Goal: Navigation & Orientation: Find specific page/section

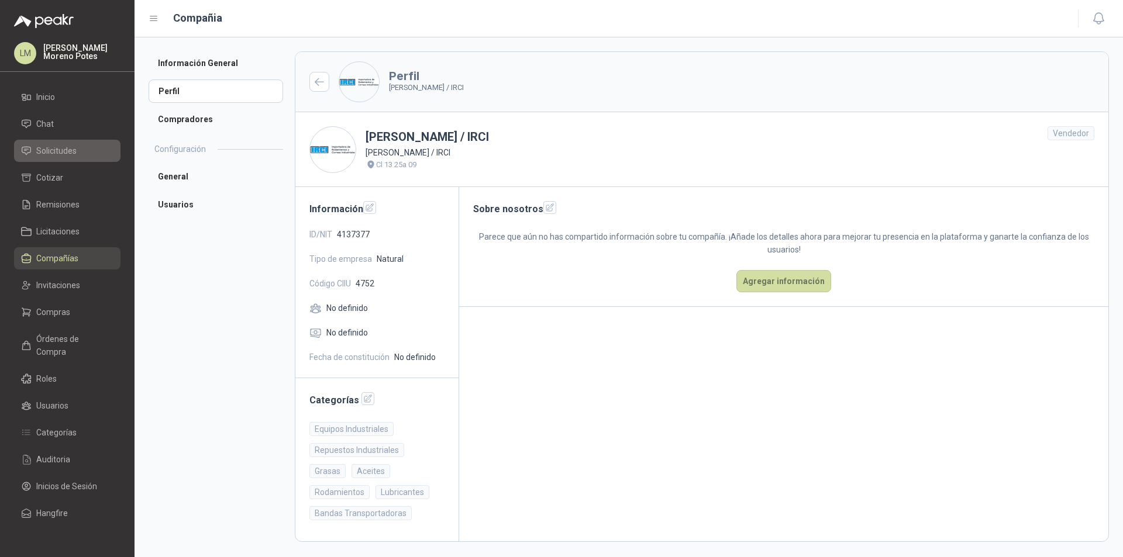
click at [73, 144] on span "Solicitudes" at bounding box center [56, 150] width 40 height 13
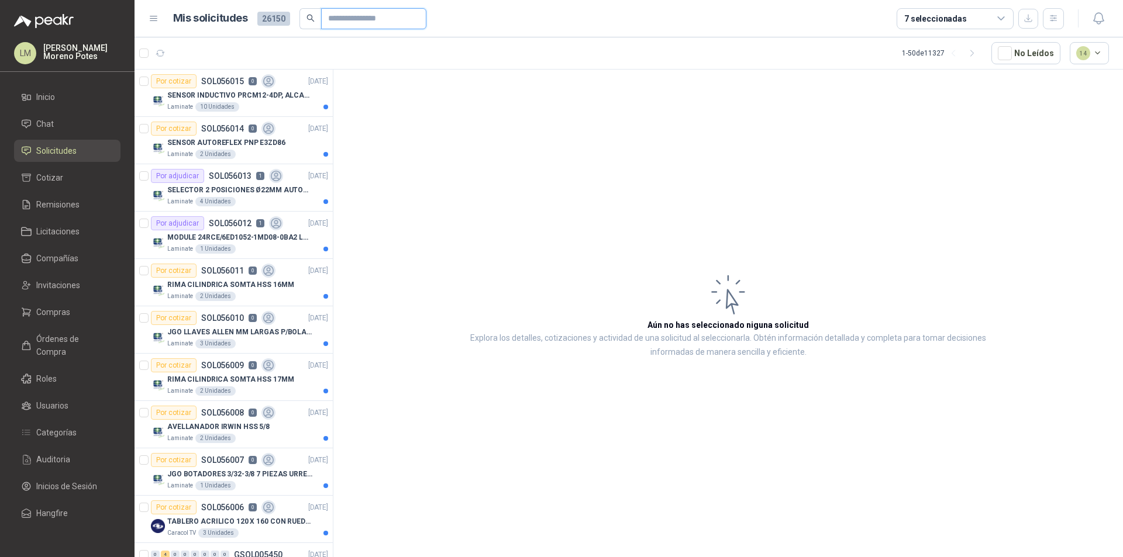
click at [383, 19] on input "text" at bounding box center [369, 19] width 82 height 20
paste input "*********"
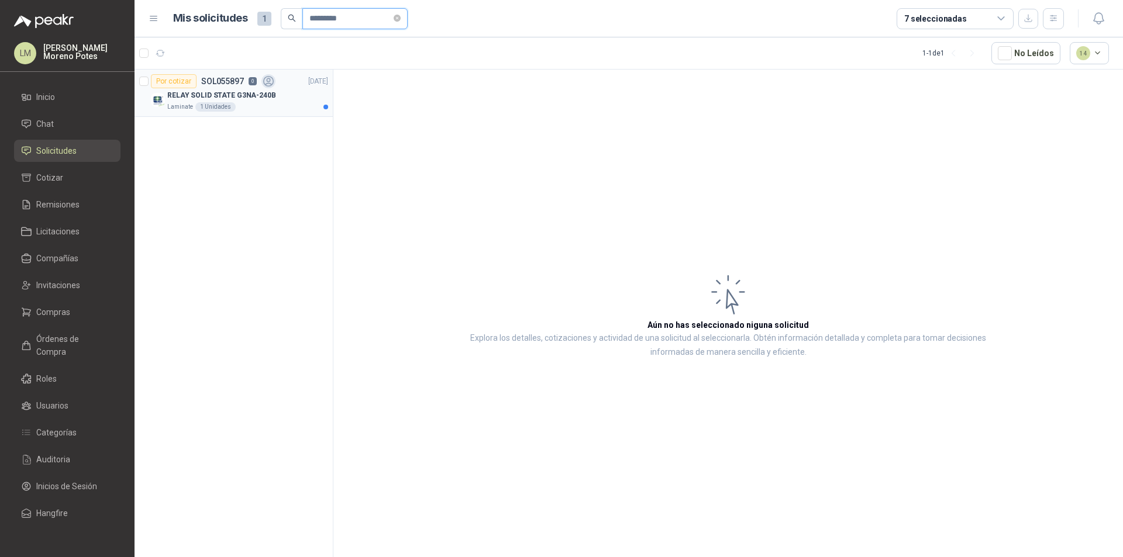
type input "*********"
click at [401, 18] on icon "close-circle" at bounding box center [397, 18] width 7 height 7
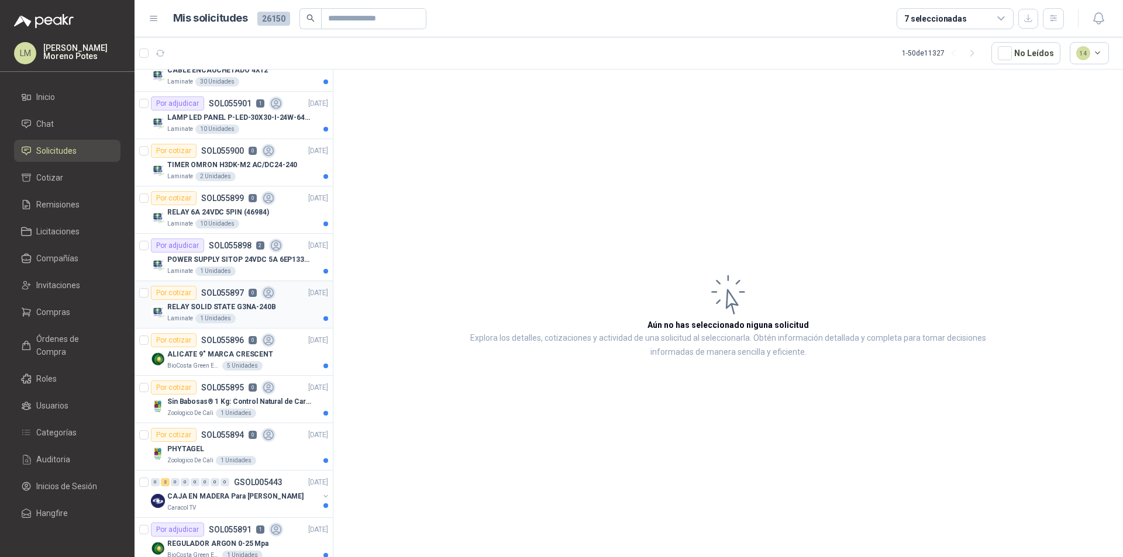
scroll to position [1493, 0]
click at [238, 307] on p "RELAY SOLID STATE G3NA-240B" at bounding box center [221, 307] width 109 height 11
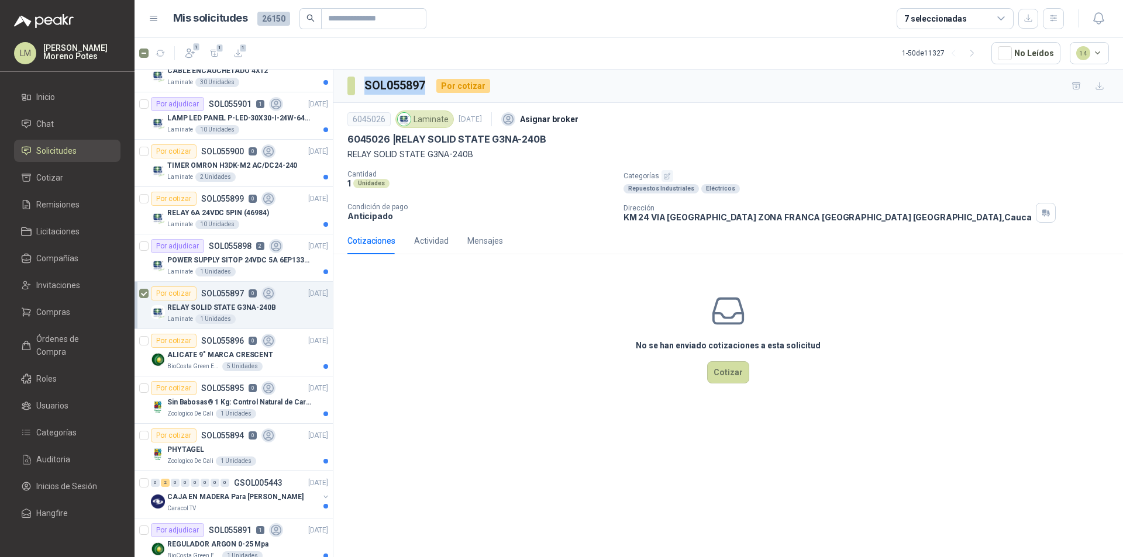
drag, startPoint x: 428, startPoint y: 87, endPoint x: 360, endPoint y: 85, distance: 67.9
click at [360, 85] on div "SOL055897 Por cotizar" at bounding box center [418, 86] width 143 height 19
copy h3 "SOL055897"
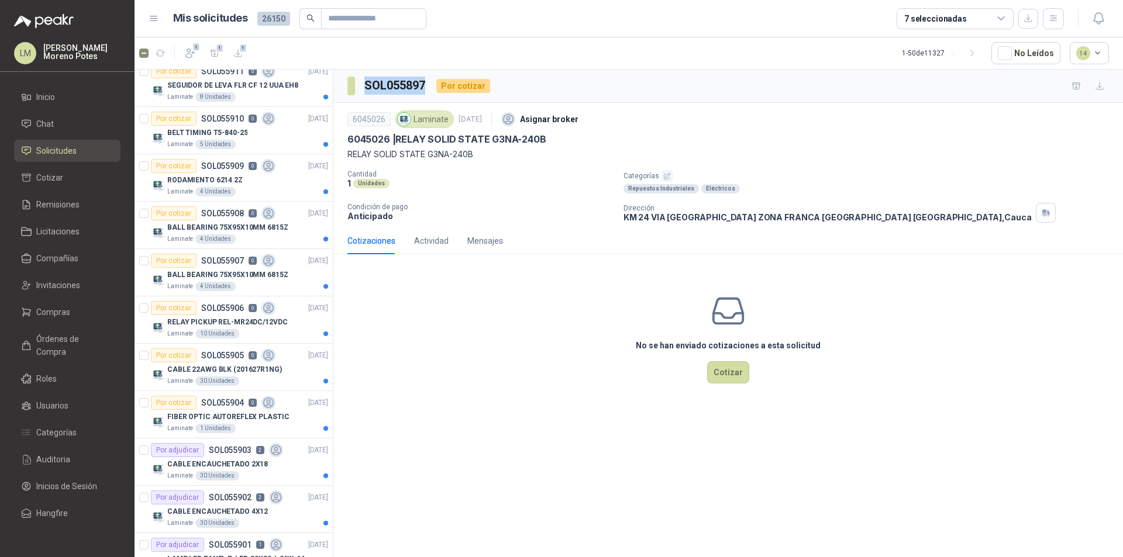
scroll to position [1025, 0]
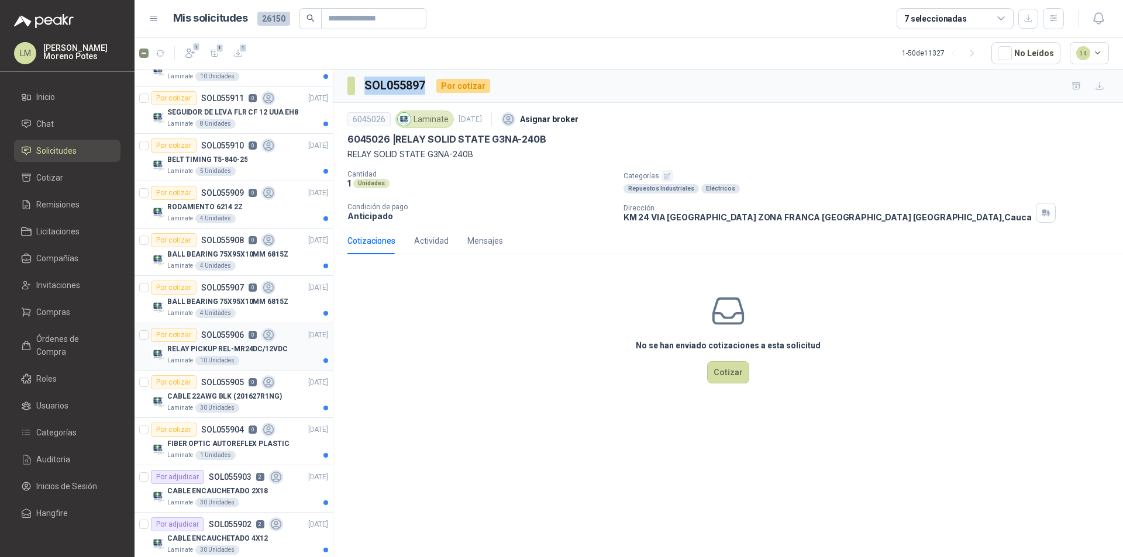
click at [232, 342] on div "Por cotizar SOL055906 0" at bounding box center [213, 335] width 125 height 14
drag, startPoint x: 423, startPoint y: 82, endPoint x: 359, endPoint y: 87, distance: 64.5
click at [359, 87] on section "SOL055906" at bounding box center [387, 86] width 80 height 19
copy section "SOL055906"
click at [159, 54] on icon "button" at bounding box center [161, 54] width 10 height 10
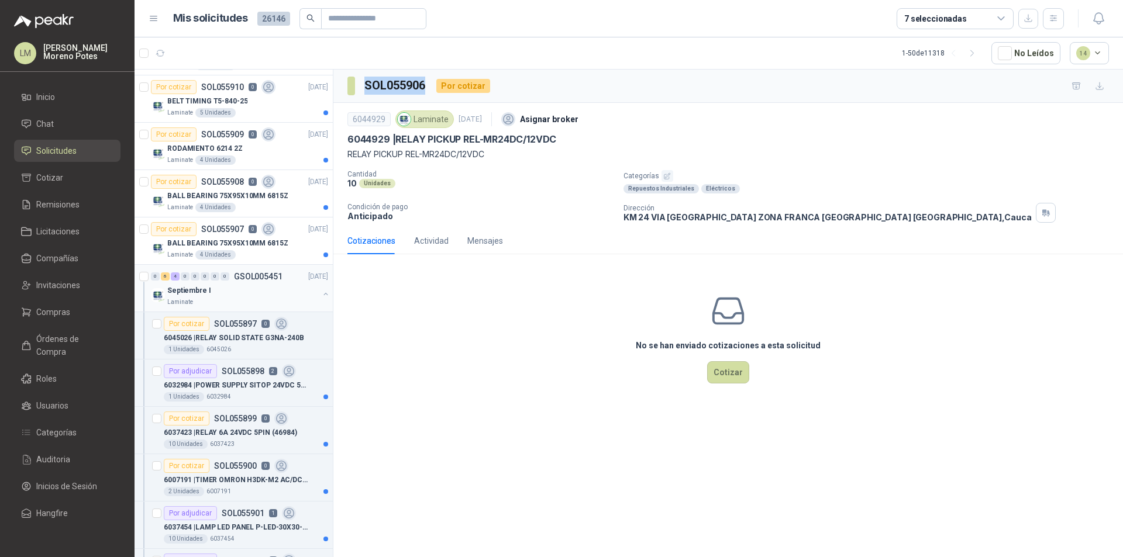
scroll to position [1259, 0]
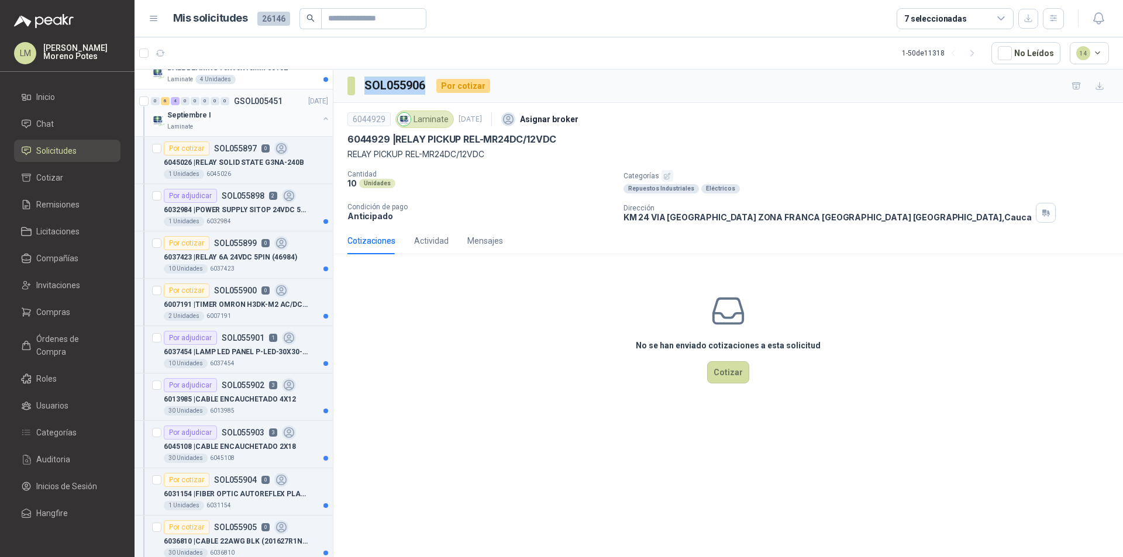
click at [321, 116] on button "button" at bounding box center [325, 118] width 9 height 9
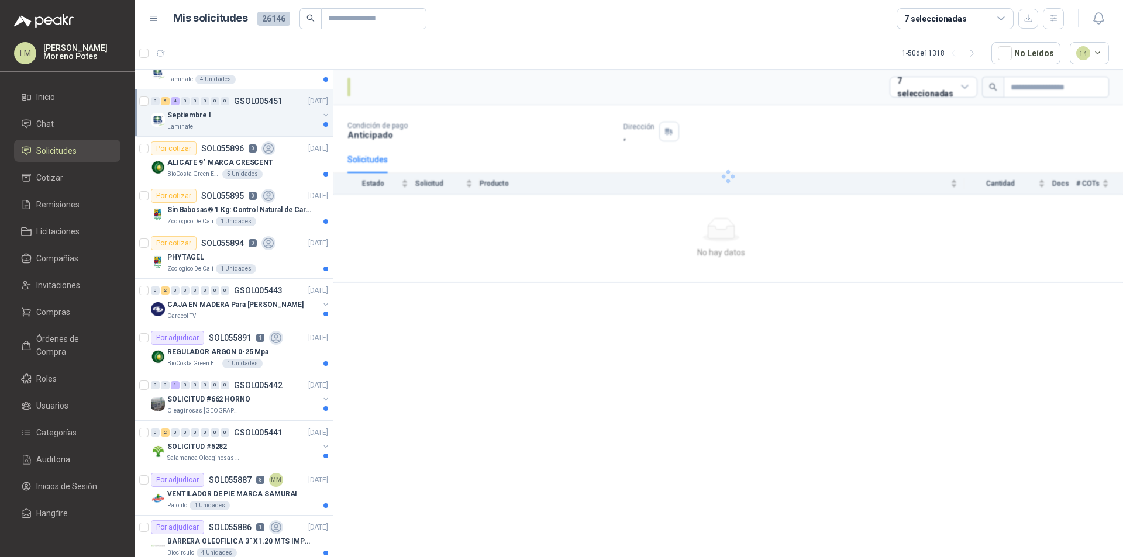
click at [250, 119] on div "Septiembre I" at bounding box center [243, 115] width 152 height 14
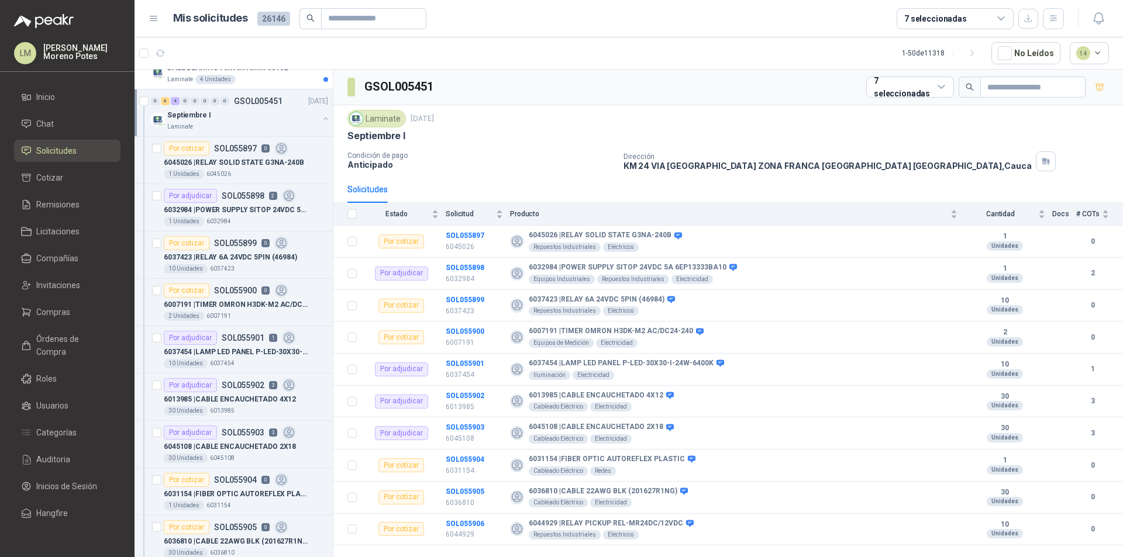
click at [321, 119] on button "button" at bounding box center [325, 118] width 9 height 9
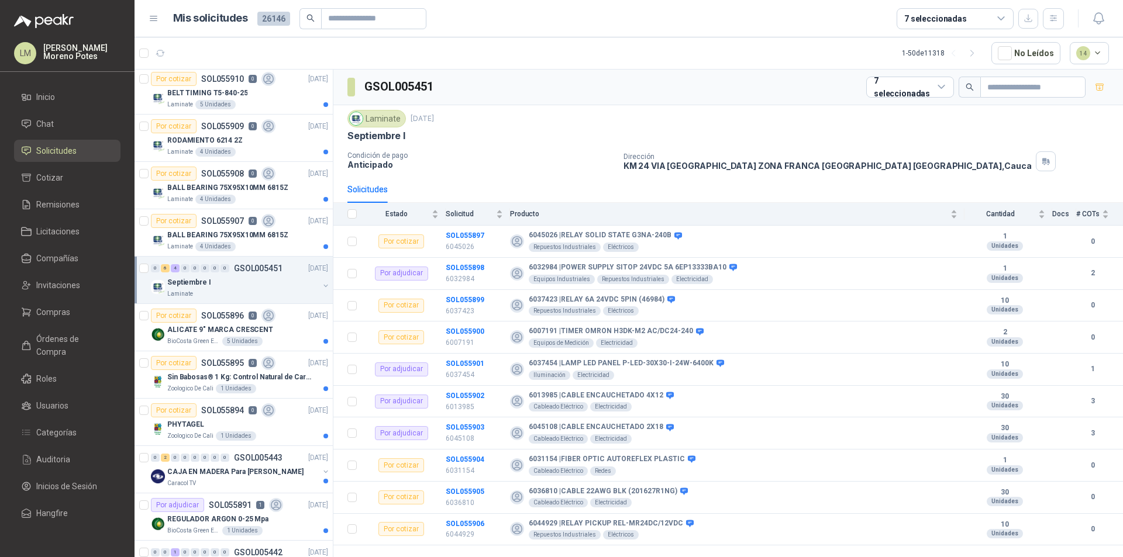
scroll to position [1025, 0]
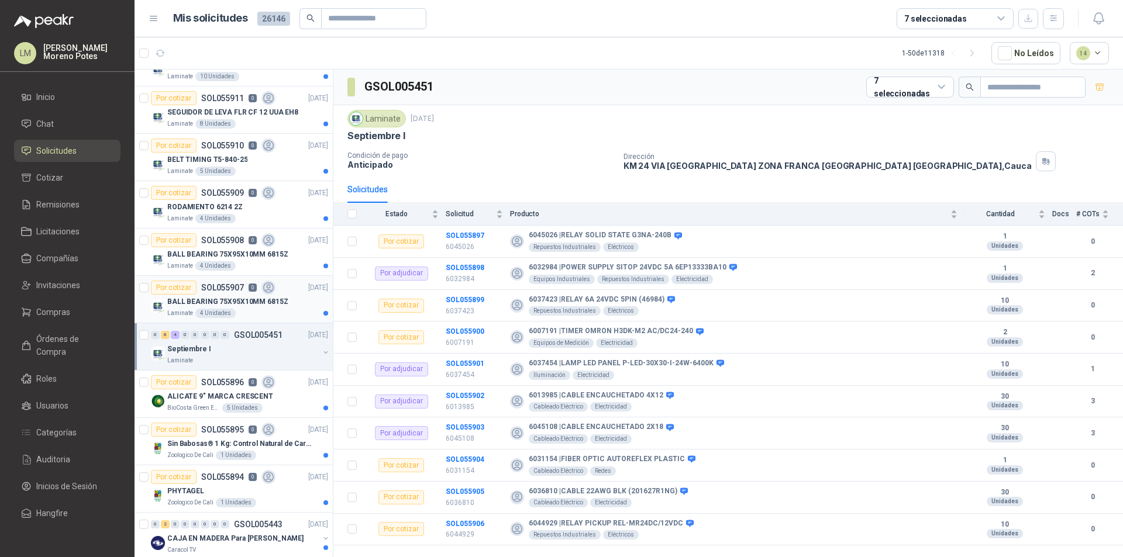
click at [255, 304] on p "BALL BEARING 75X95X10MM 6815Z" at bounding box center [227, 302] width 121 height 11
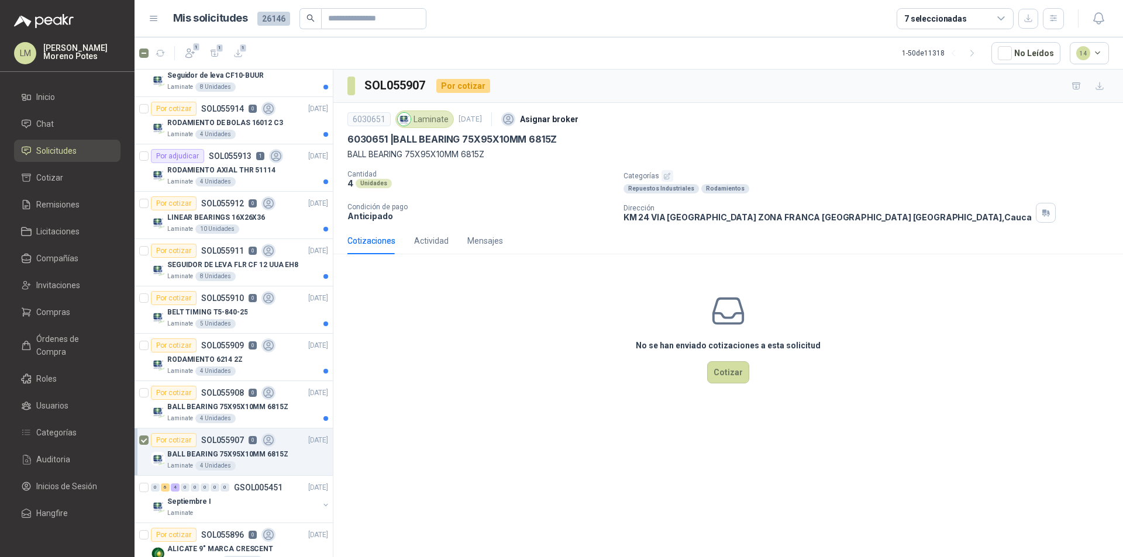
scroll to position [908, 0]
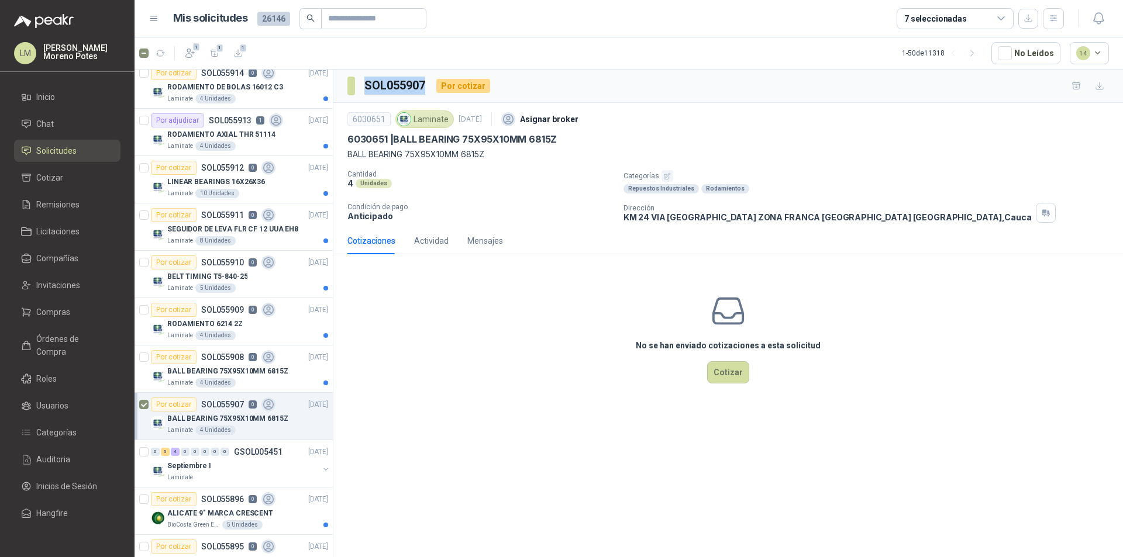
drag, startPoint x: 431, startPoint y: 85, endPoint x: 362, endPoint y: 83, distance: 69.1
click at [362, 83] on div "SOL055907 Por cotizar" at bounding box center [418, 86] width 143 height 19
copy h3 "SOL055907"
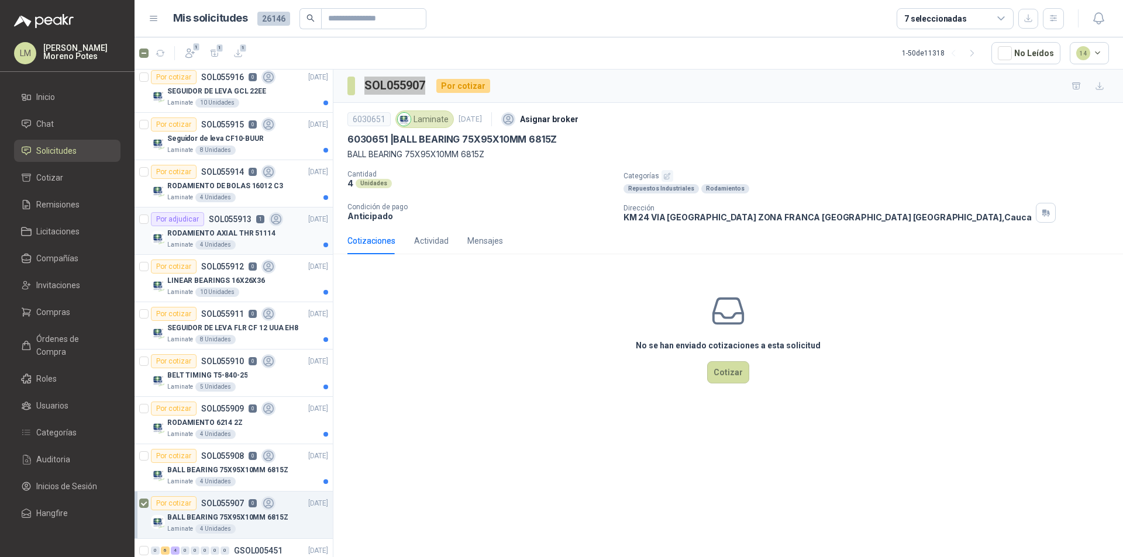
scroll to position [791, 0]
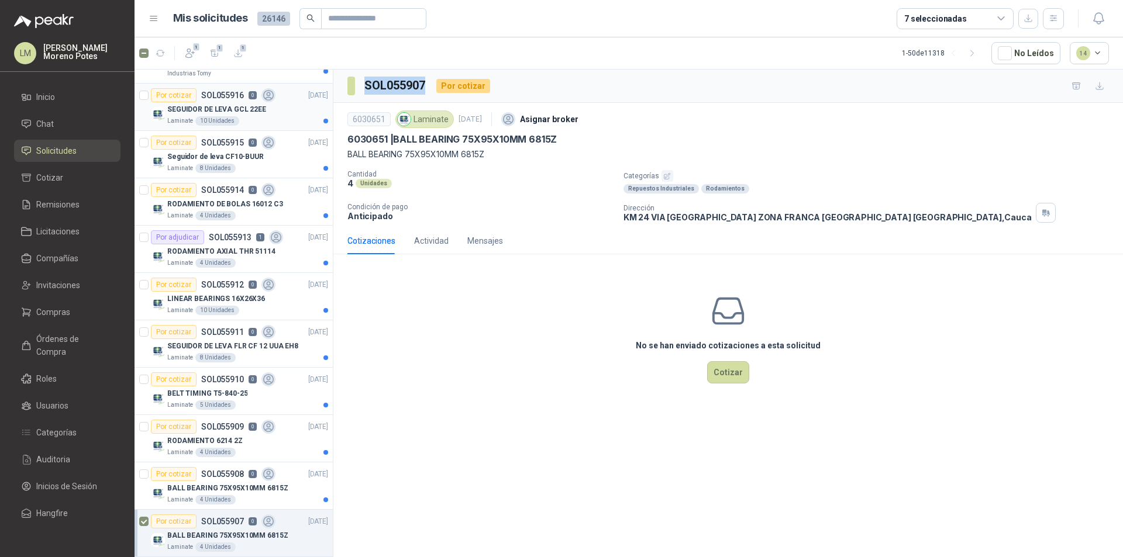
click at [257, 121] on div "Laminate 10 Unidades" at bounding box center [247, 120] width 161 height 9
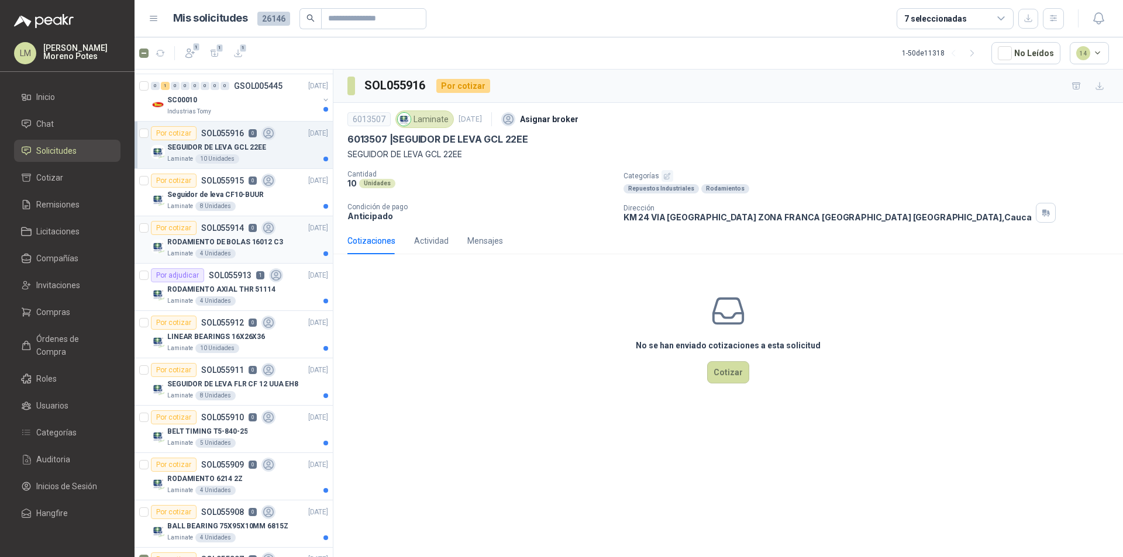
scroll to position [733, 0]
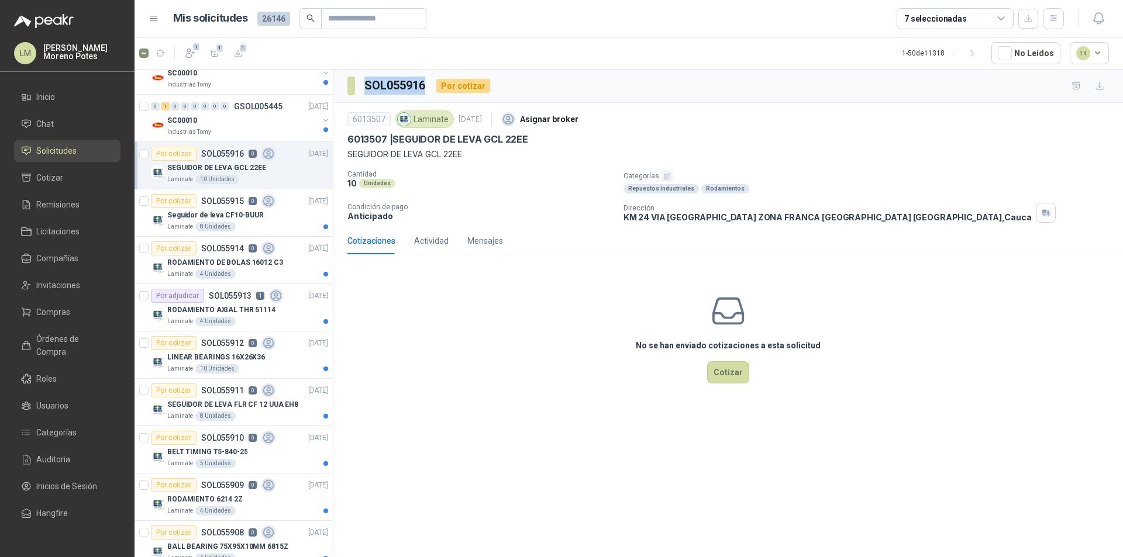
drag, startPoint x: 428, startPoint y: 88, endPoint x: 366, endPoint y: 84, distance: 62.7
click at [366, 84] on div "SOL055916 Por cotizar" at bounding box center [418, 86] width 143 height 19
copy h3 "SOL055916"
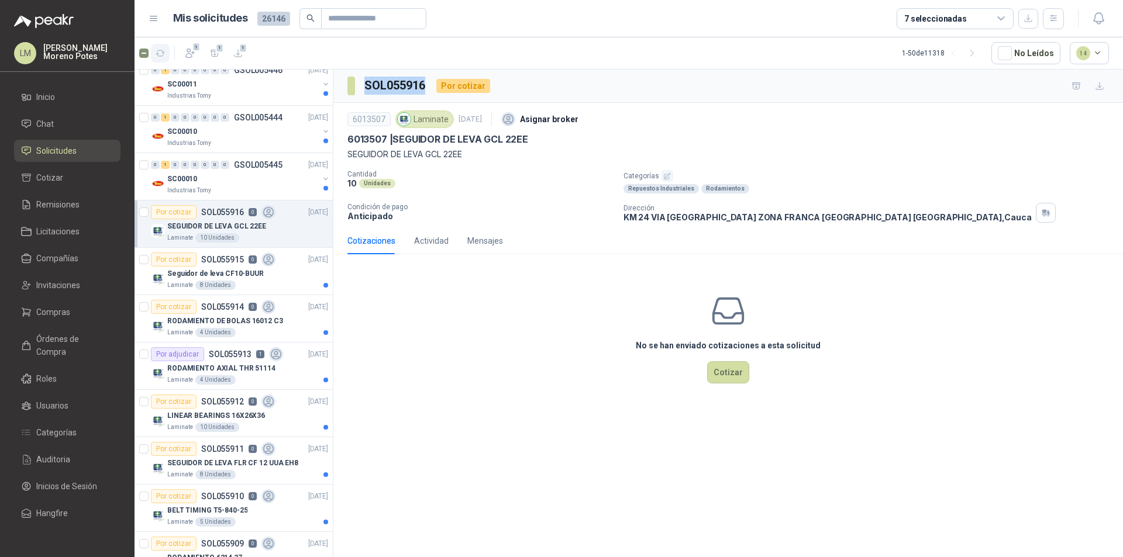
click at [162, 55] on icon "button" at bounding box center [161, 54] width 10 height 10
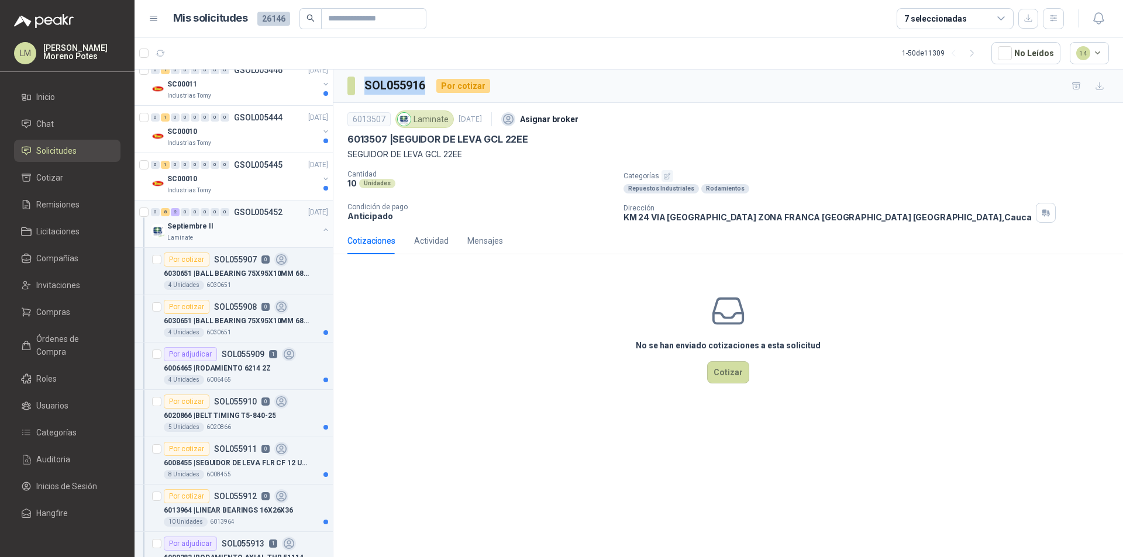
click at [321, 231] on button "button" at bounding box center [325, 229] width 9 height 9
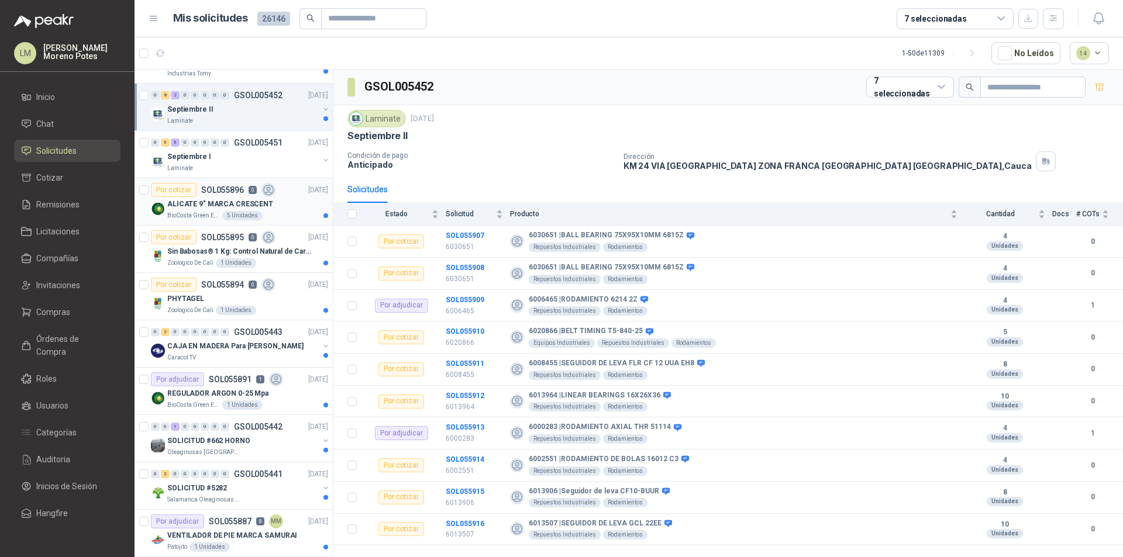
scroll to position [674, 0]
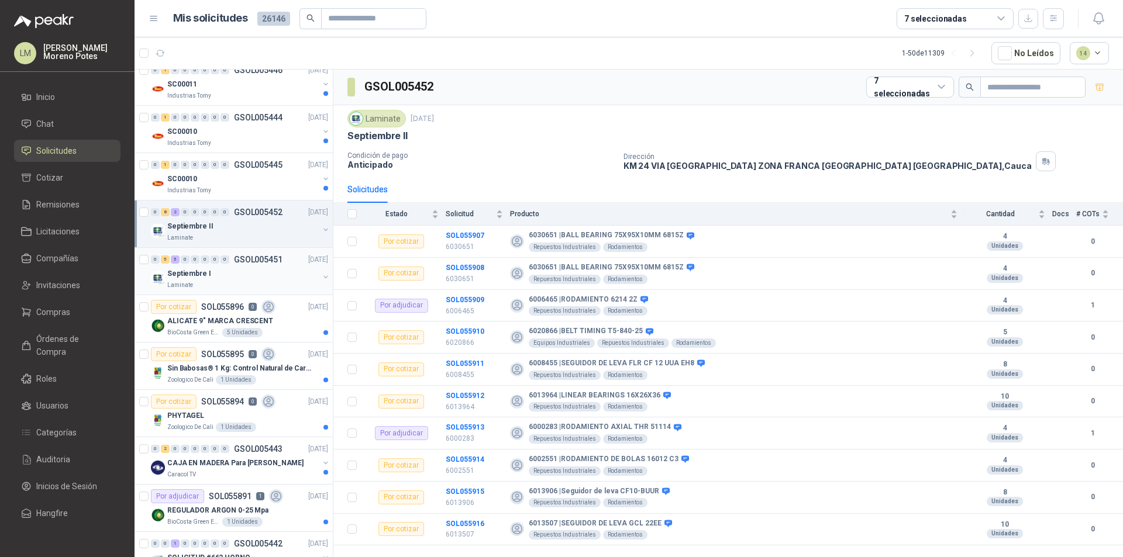
click at [238, 280] on div "Septiembre I Laminate" at bounding box center [243, 278] width 152 height 23
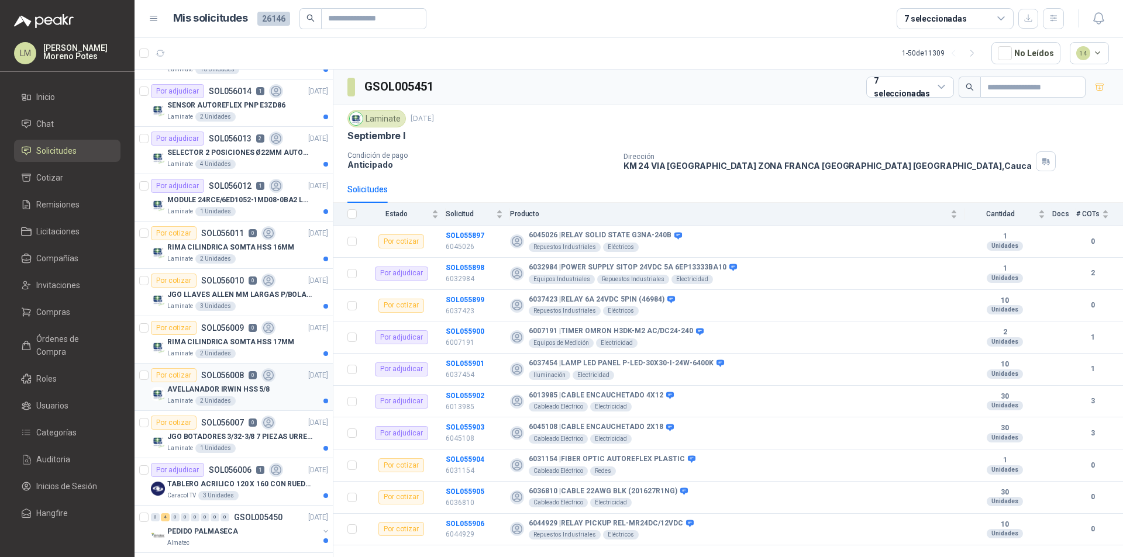
scroll to position [58, 0]
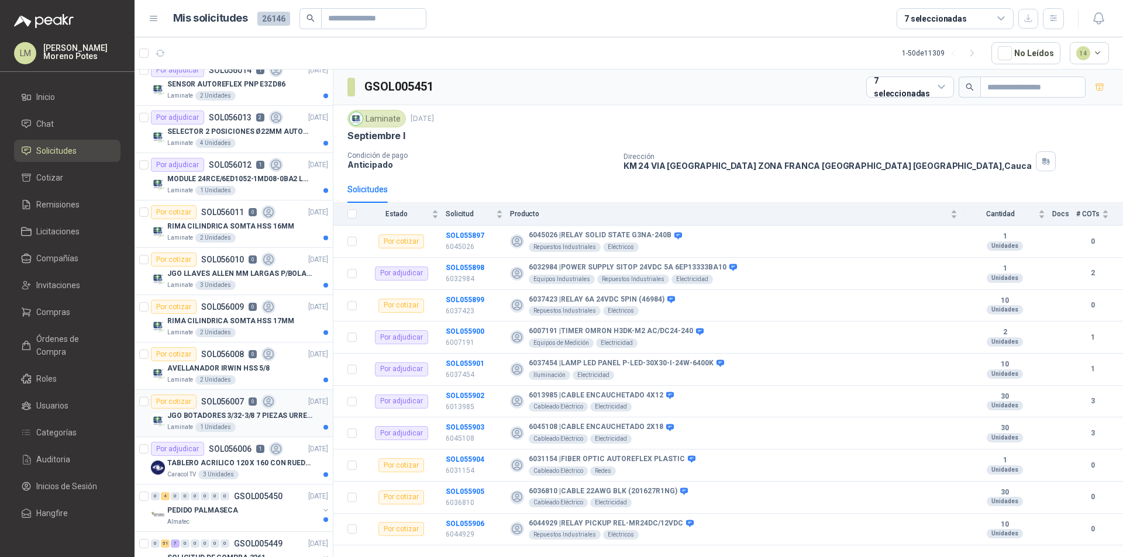
click at [237, 416] on p "JGO BOTADORES 3/32-3/8 7 PIEZAS URREA J9" at bounding box center [240, 416] width 146 height 11
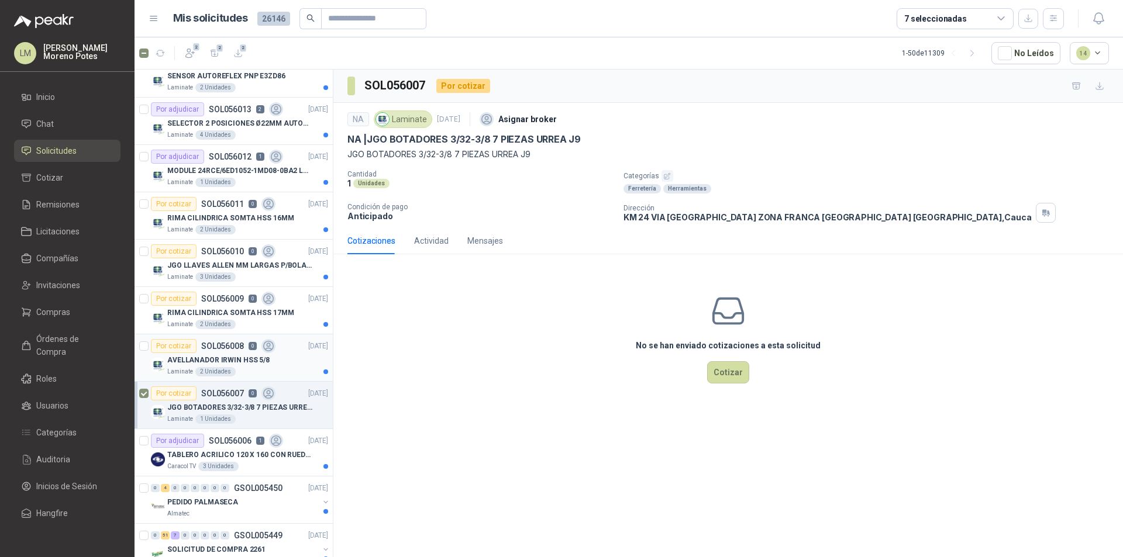
scroll to position [117, 0]
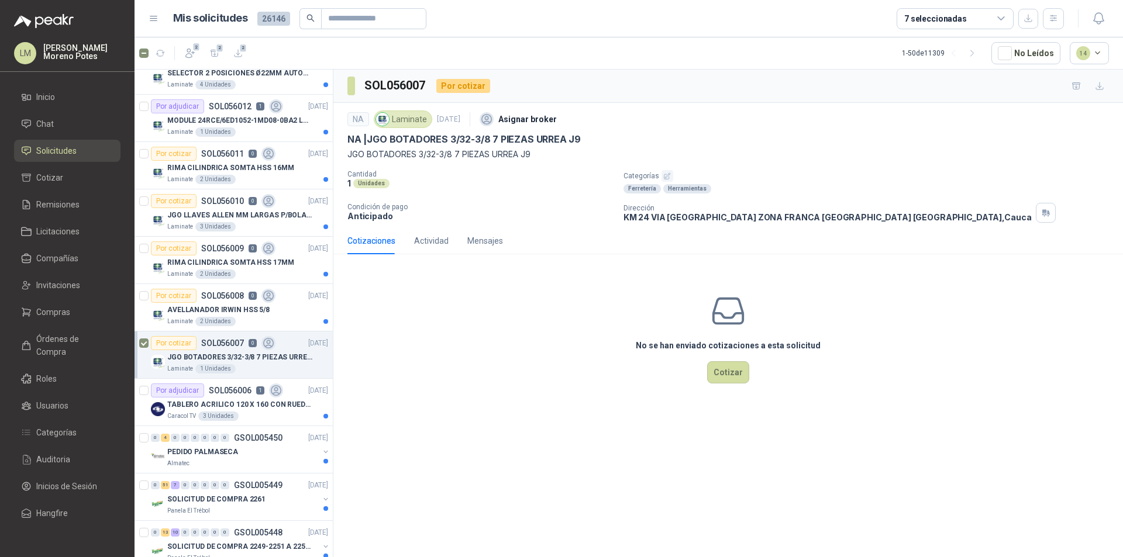
click at [242, 360] on p "JGO BOTADORES 3/32-3/8 7 PIEZAS URREA J9" at bounding box center [240, 357] width 146 height 11
drag, startPoint x: 425, startPoint y: 86, endPoint x: 364, endPoint y: 81, distance: 61.6
click at [364, 81] on div "SOL056007 Por cotizar" at bounding box center [418, 86] width 143 height 19
copy h3 "SOL056007"
click at [430, 90] on div "SOL056007 Por cotizar" at bounding box center [418, 86] width 143 height 19
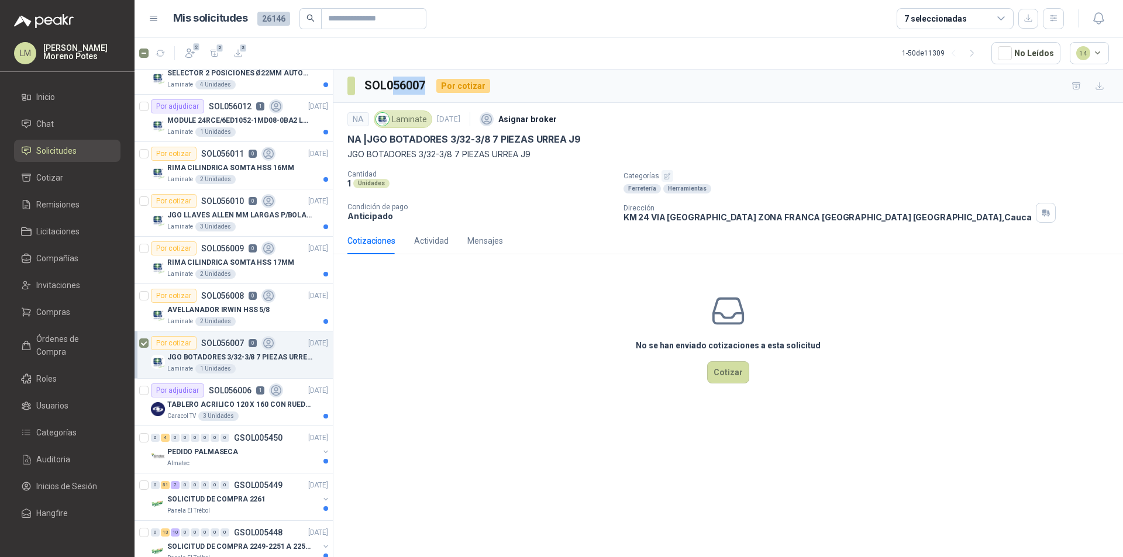
drag, startPoint x: 426, startPoint y: 84, endPoint x: 395, endPoint y: 85, distance: 31.6
click at [395, 85] on h3 "SOL056007" at bounding box center [395, 86] width 63 height 18
copy h3 "56007"
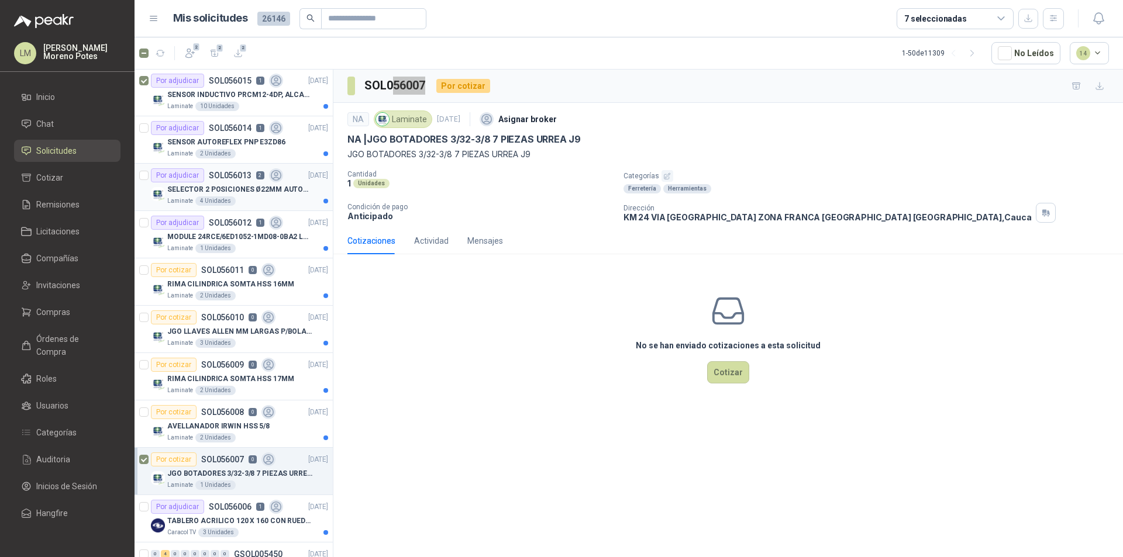
scroll to position [0, 0]
click at [244, 95] on p "SENSOR INDUCTIVO PRCM12-4DP, ALCANCE 4MM" at bounding box center [240, 95] width 146 height 11
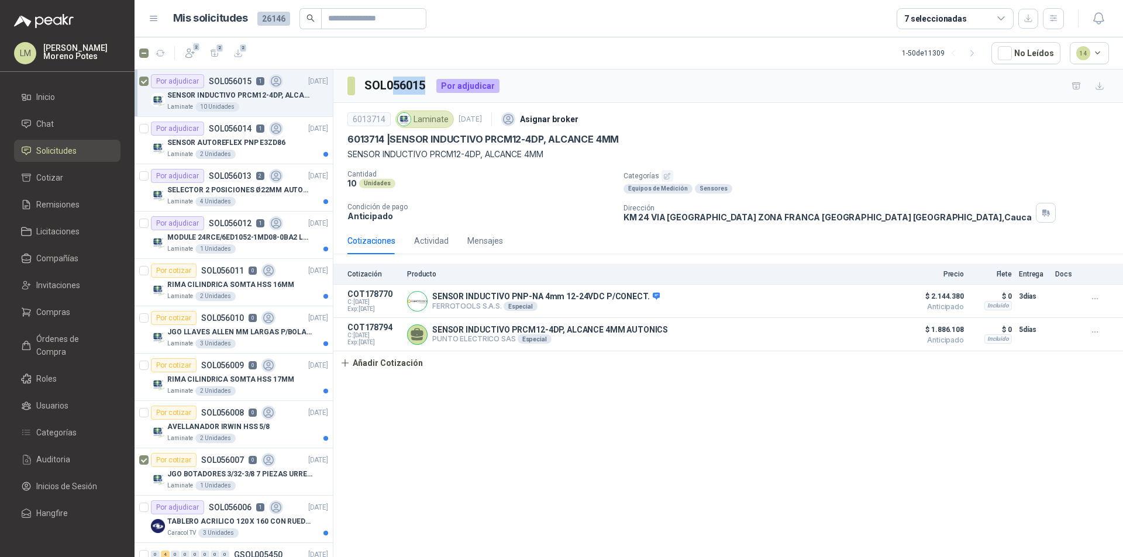
drag, startPoint x: 429, startPoint y: 85, endPoint x: 395, endPoint y: 85, distance: 33.9
click at [395, 85] on div "SOL056015 Por adjudicar" at bounding box center [423, 86] width 152 height 19
copy h3 "56015"
click at [149, 80] on article "Por adjudicar SOL056015 1 [DATE] SENSOR INDUCTIVO PRCM12-4DP, ALCANCE 4MM Lamin…" at bounding box center [234, 93] width 198 height 47
click at [160, 50] on icon "button" at bounding box center [160, 53] width 9 height 6
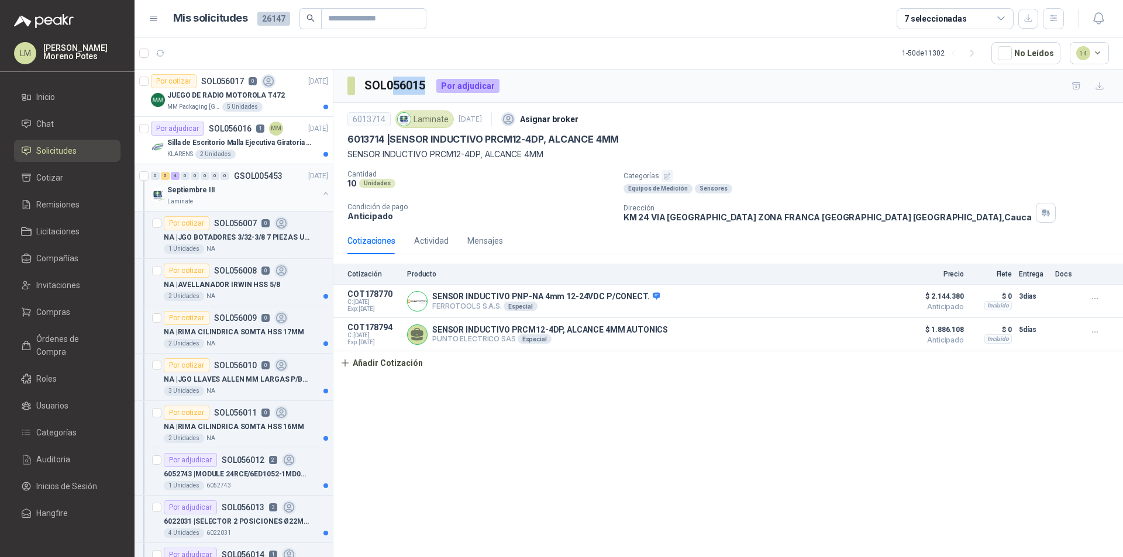
click at [321, 193] on button "button" at bounding box center [325, 193] width 9 height 9
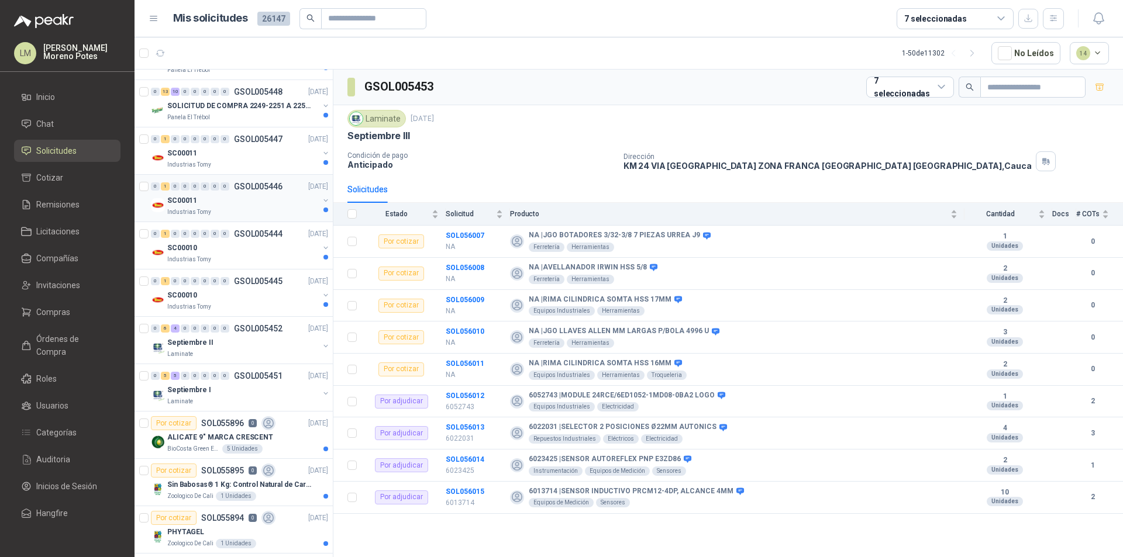
scroll to position [292, 0]
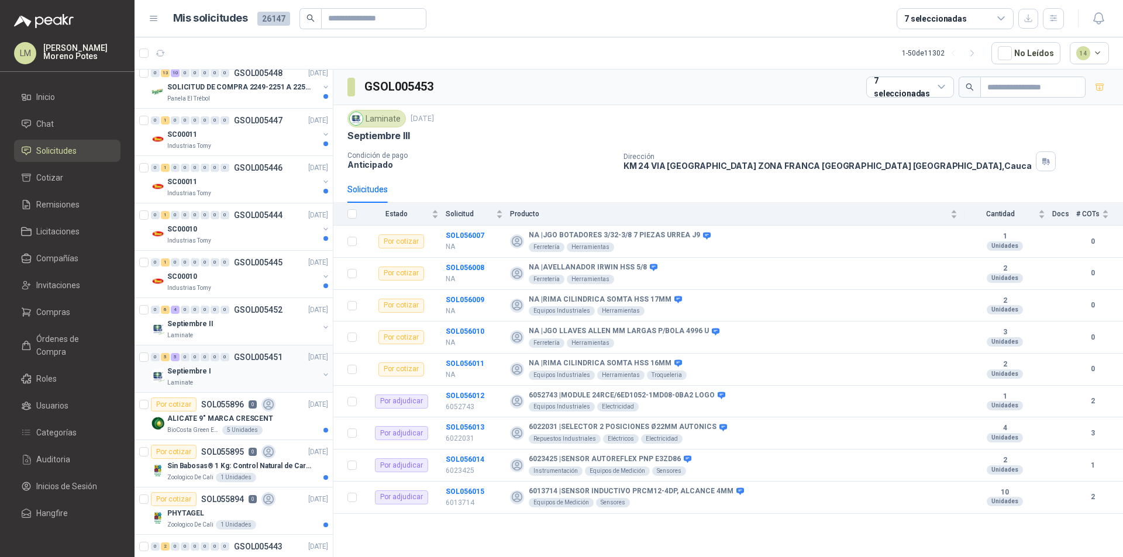
click at [272, 377] on div "Septiembre I" at bounding box center [243, 371] width 152 height 14
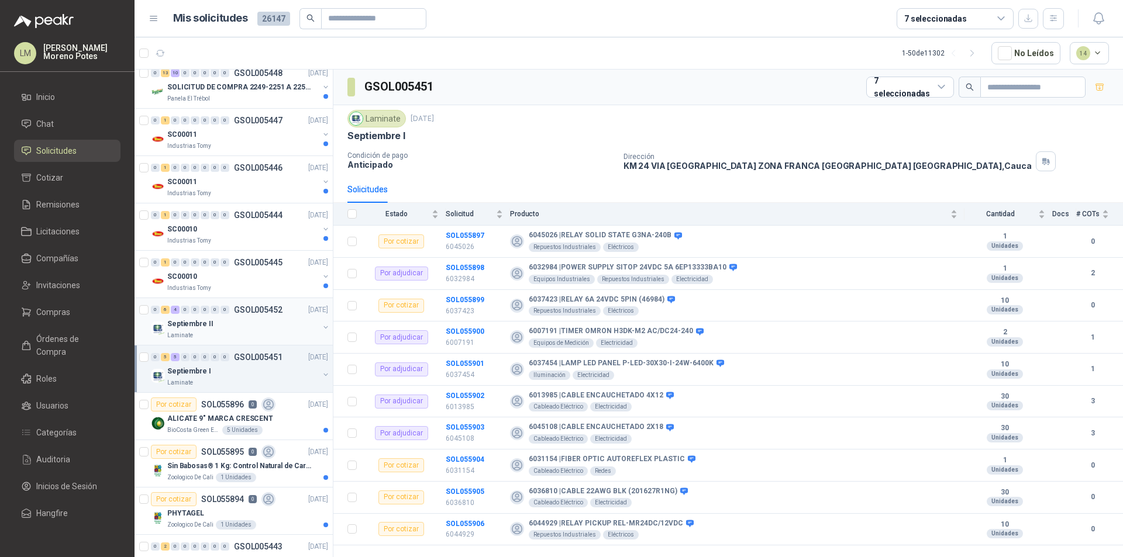
click at [252, 329] on div "Septiembre II" at bounding box center [243, 324] width 152 height 14
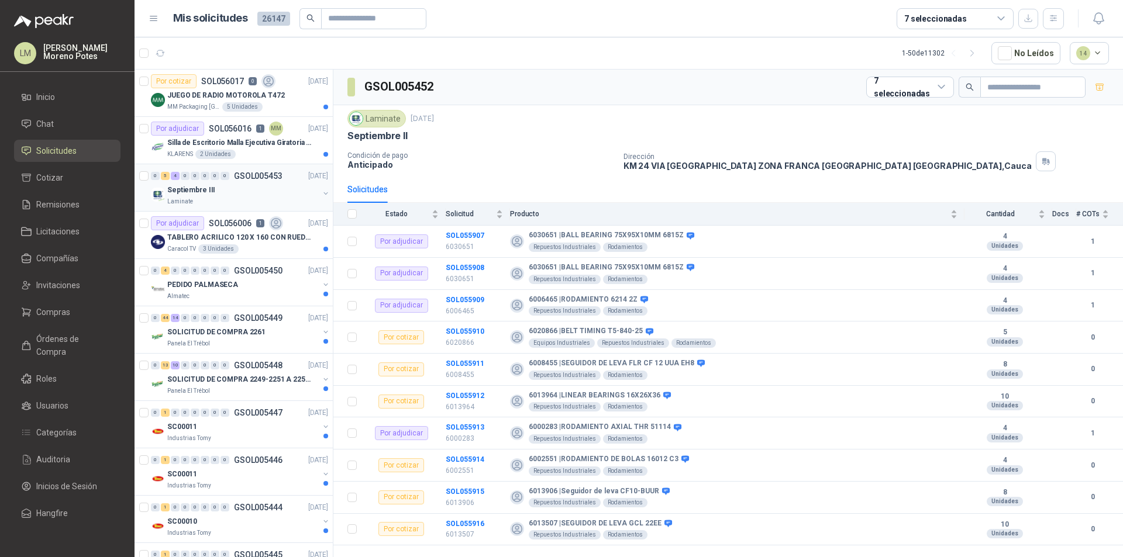
click at [222, 185] on div "Septiembre III" at bounding box center [243, 190] width 152 height 14
